Goal: Task Accomplishment & Management: Use online tool/utility

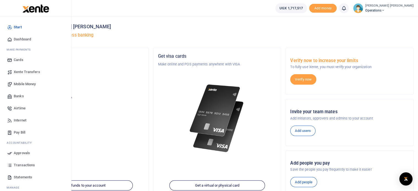
click at [24, 85] on span "Mobile Money" at bounding box center [25, 83] width 22 height 5
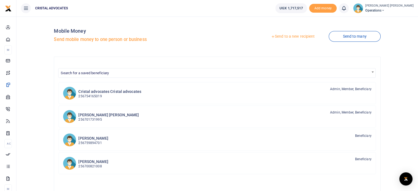
click at [297, 36] on link "Send to a new recipient" at bounding box center [293, 37] width 72 height 10
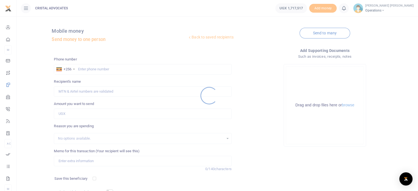
click at [124, 68] on div at bounding box center [209, 95] width 418 height 191
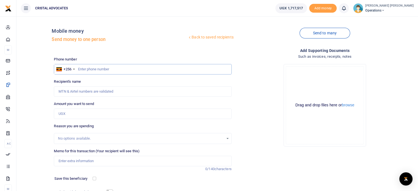
click at [124, 68] on input "text" at bounding box center [142, 69] width 177 height 10
type input "763290465"
type input "Denis Kakembo"
type input "763290465"
click at [67, 114] on input "Amount you want to send" at bounding box center [142, 113] width 177 height 10
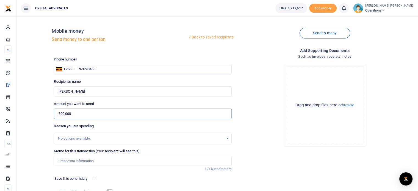
click at [64, 116] on input "300,000" at bounding box center [142, 113] width 177 height 10
type input "350,000"
click at [73, 159] on input "Memo for this transaction (Your recipient will see this)" at bounding box center [142, 161] width 177 height 10
type input "Business development"
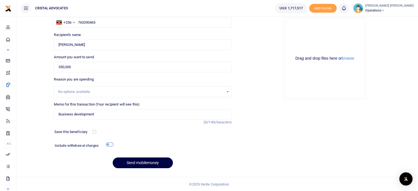
click at [110, 144] on input "checkbox" at bounding box center [109, 145] width 7 height 4
checkbox input "true"
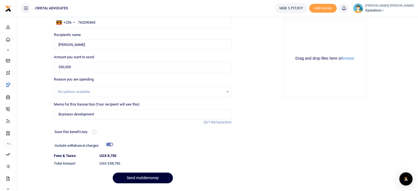
click at [136, 177] on button "Send mobilemoney" at bounding box center [143, 177] width 60 height 11
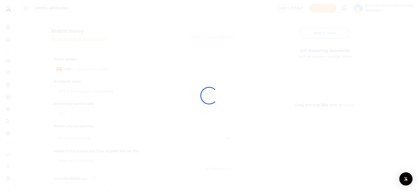
scroll to position [47, 0]
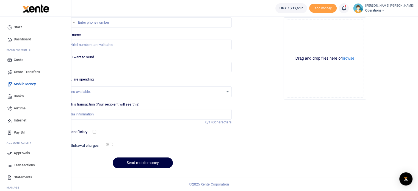
click at [23, 164] on span "Transactions" at bounding box center [24, 164] width 21 height 5
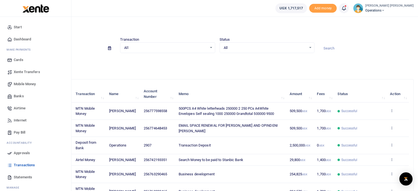
click at [20, 151] on span "Approvals" at bounding box center [22, 152] width 16 height 5
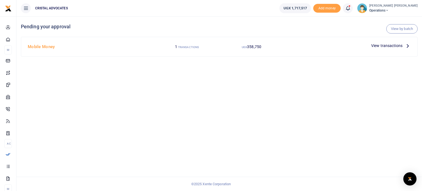
click at [408, 45] on icon at bounding box center [407, 46] width 6 height 6
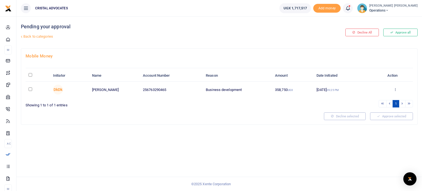
click at [35, 89] on td at bounding box center [38, 90] width 24 height 16
click at [31, 89] on input "checkbox" at bounding box center [31, 89] width 4 height 4
checkbox input "true"
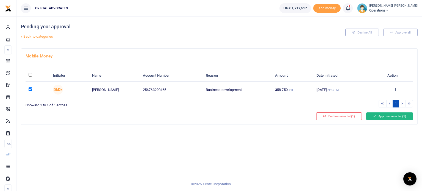
click at [375, 116] on button "Approve selected (1)" at bounding box center [389, 116] width 47 height 8
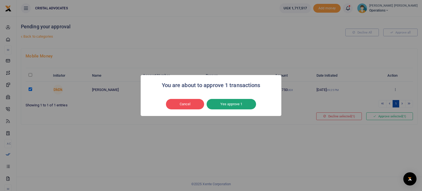
click at [225, 106] on button "Yes approve 1" at bounding box center [230, 104] width 49 height 10
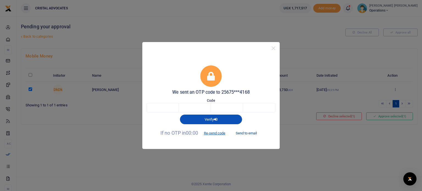
click at [250, 133] on button "Send to email" at bounding box center [246, 133] width 30 height 9
click at [164, 107] on input "text" at bounding box center [163, 107] width 32 height 9
type input "4"
type input "7"
type input "8"
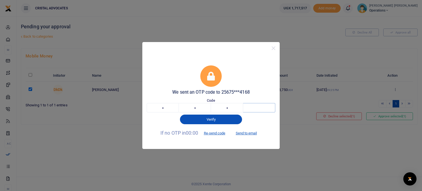
type input "7"
